Goal: Communication & Community: Share content

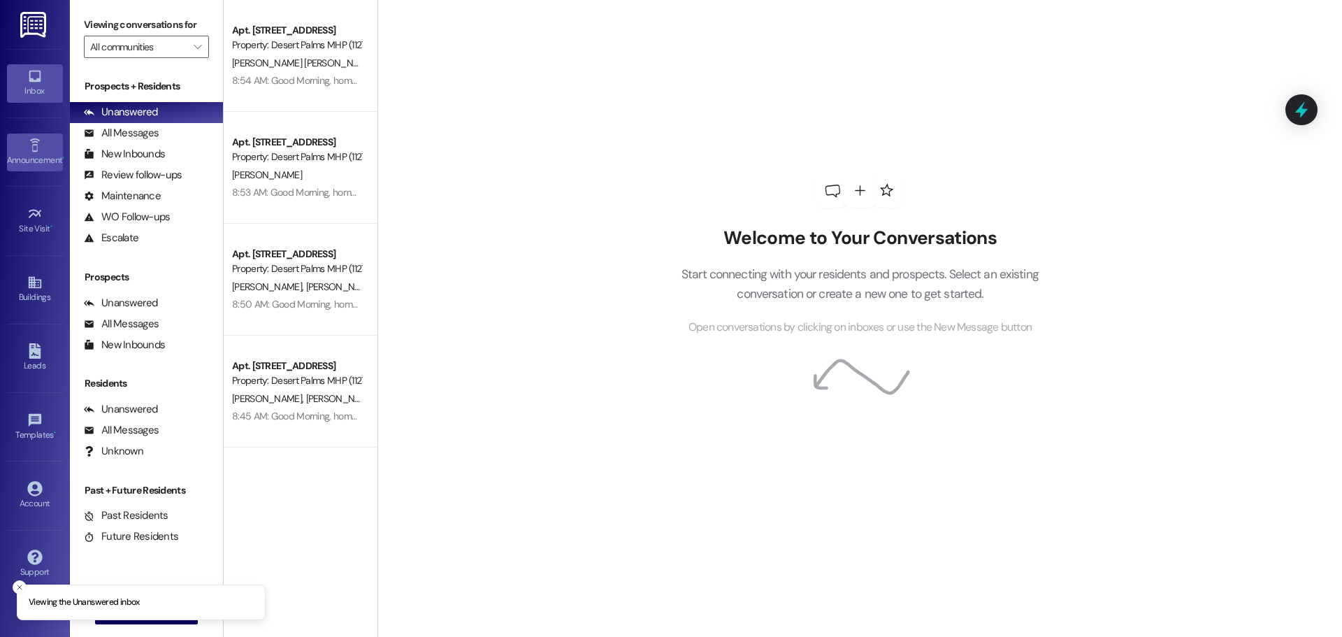
click at [39, 138] on icon at bounding box center [34, 145] width 15 height 15
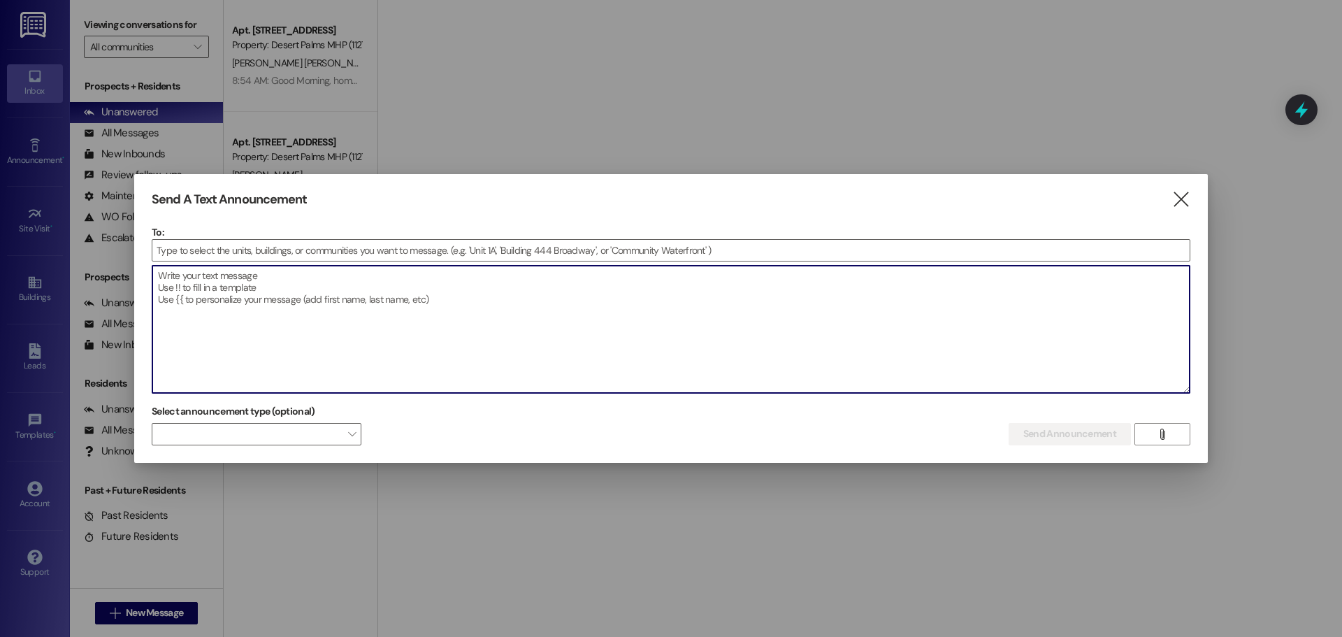
click at [208, 317] on textarea at bounding box center [671, 329] width 1038 height 127
click at [392, 301] on textarea "water is back on" at bounding box center [671, 329] width 1038 height 127
paste textarea "el agua vuelve a estar encendida"
click at [417, 266] on textarea "water is back on *** el agua vuelve a estar encendida" at bounding box center [671, 329] width 1038 height 127
type textarea "water is back on *** el agua vuelve a estar encendida"
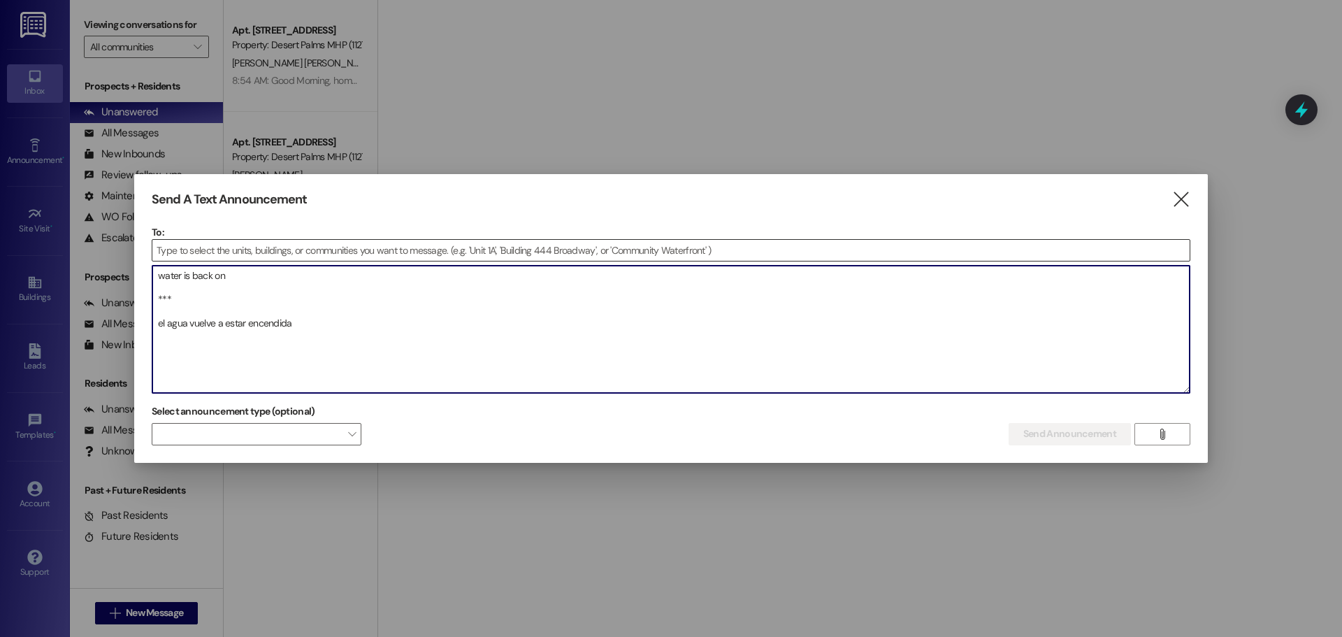
click at [424, 254] on input at bounding box center [671, 250] width 1038 height 21
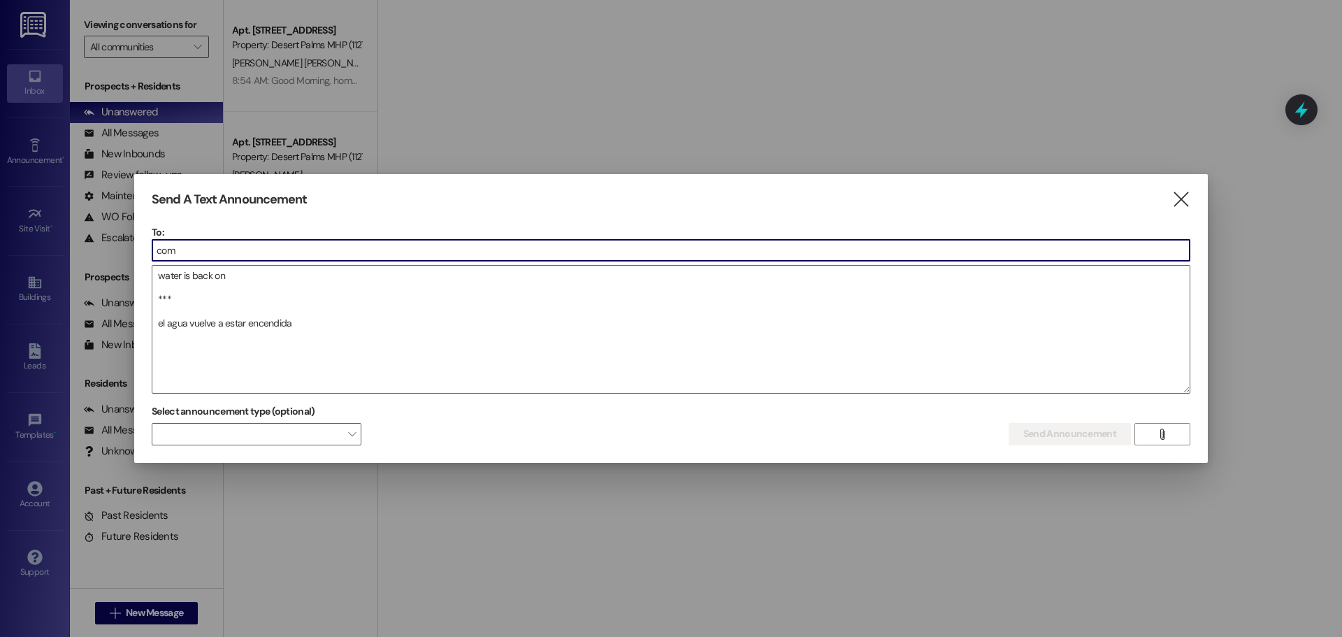
type input "comm"
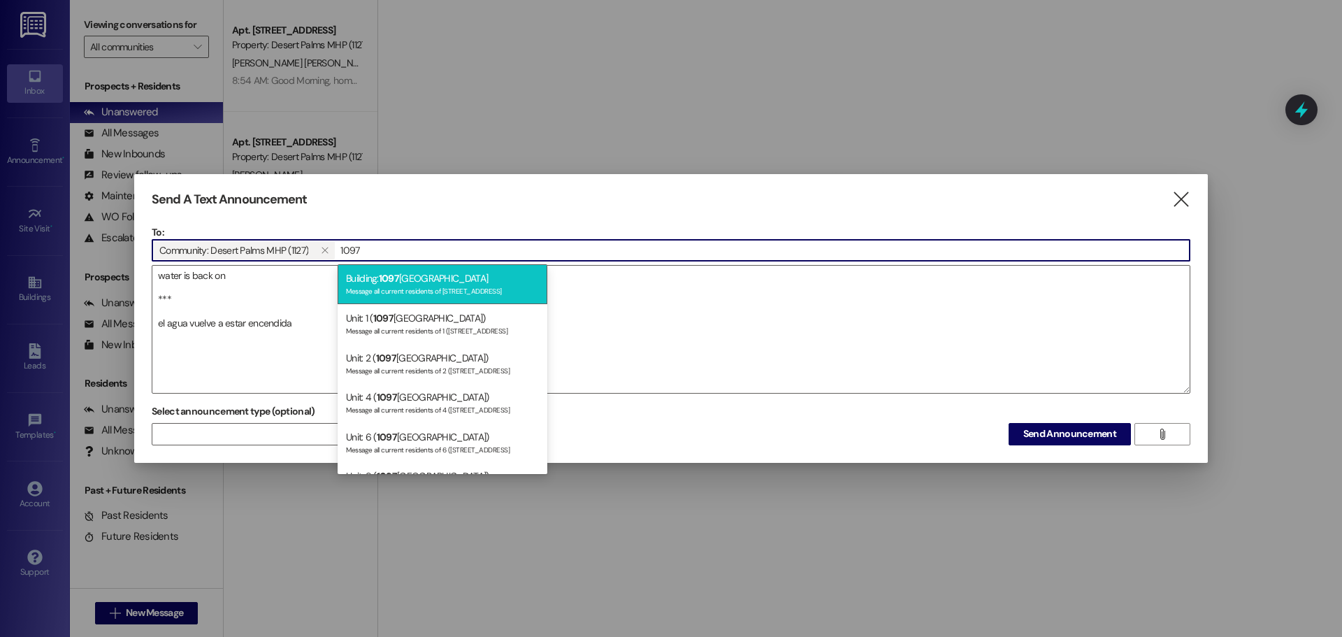
type input "1097"
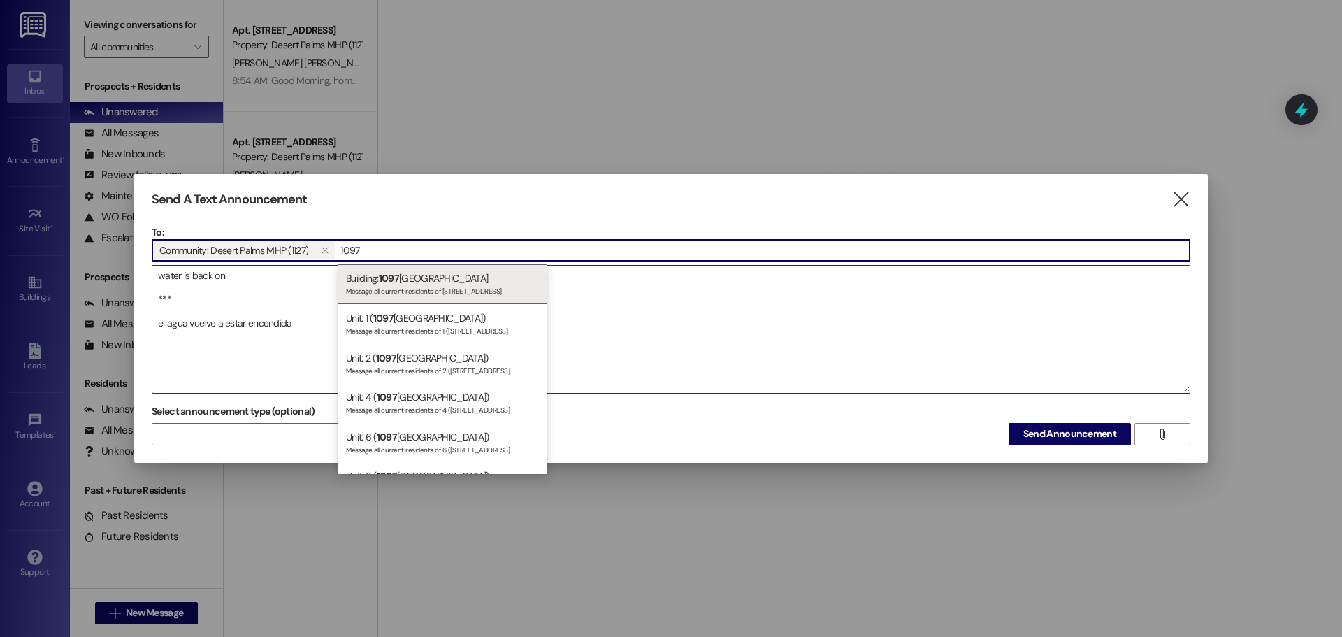
drag, startPoint x: 482, startPoint y: 292, endPoint x: 557, endPoint y: 308, distance: 75.7
click at [482, 292] on div "Message all current residents of 1097 North State Street" at bounding box center [442, 290] width 193 height 12
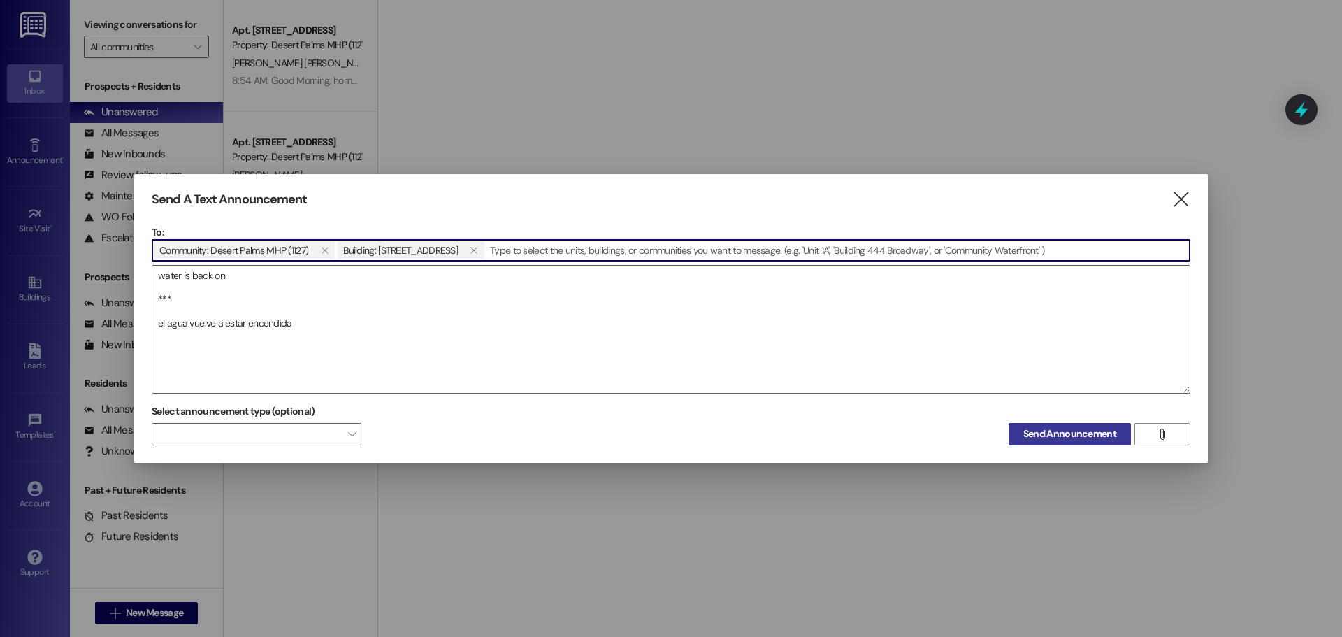
click at [1095, 439] on span "Send Announcement" at bounding box center [1070, 433] width 93 height 15
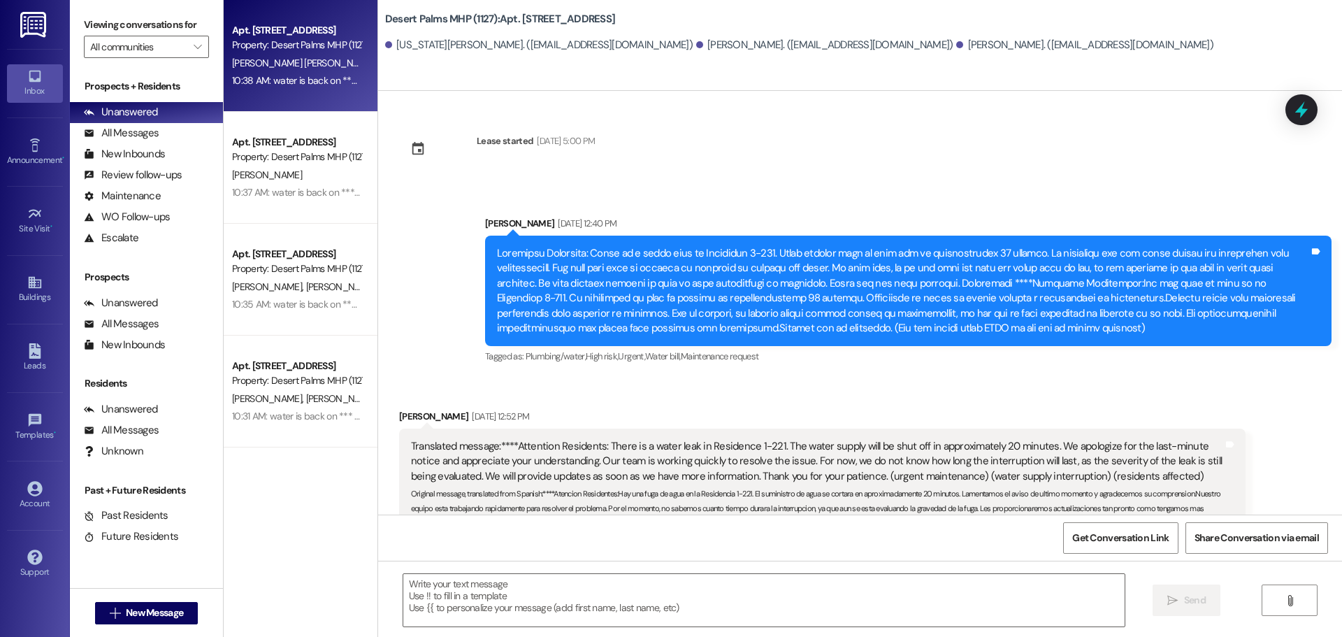
scroll to position [56, 0]
